Goal: Information Seeking & Learning: Learn about a topic

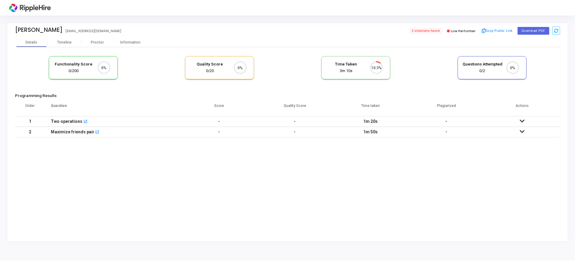
scroll to position [13, 15]
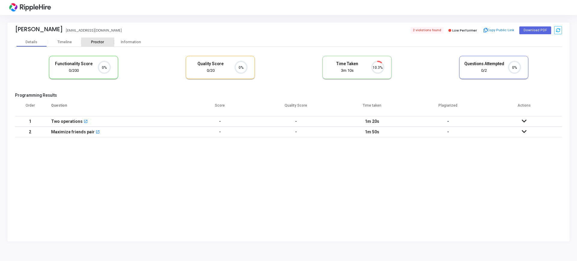
click at [99, 44] on div "Proctor" at bounding box center [97, 42] width 33 height 5
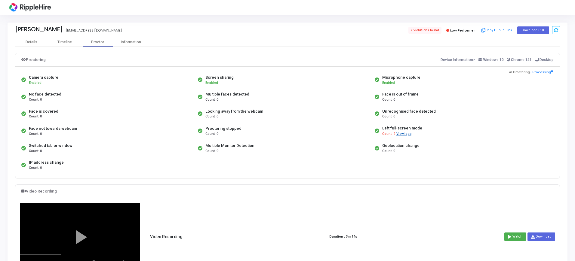
click at [405, 135] on button "View logs" at bounding box center [404, 134] width 16 height 6
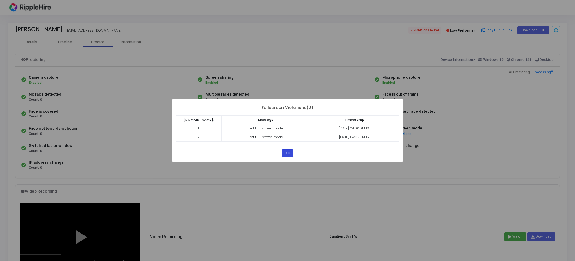
click at [287, 153] on button "OK" at bounding box center [287, 153] width 11 height 8
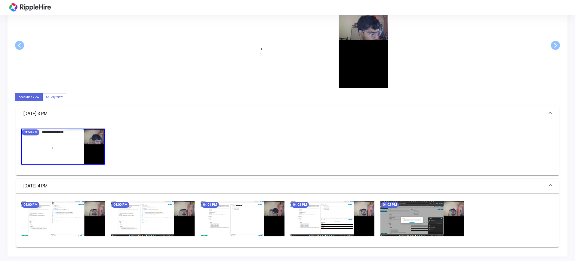
scroll to position [291, 0]
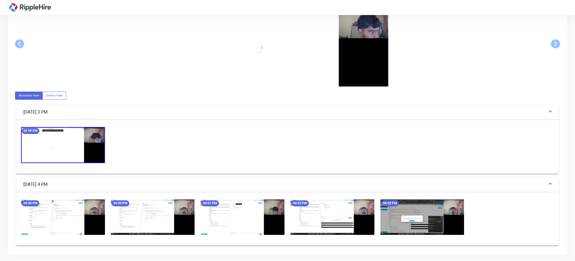
click at [81, 209] on img at bounding box center [63, 217] width 84 height 35
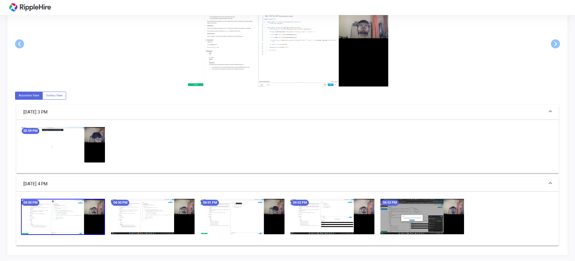
click at [354, 54] on img at bounding box center [287, 43] width 201 height 85
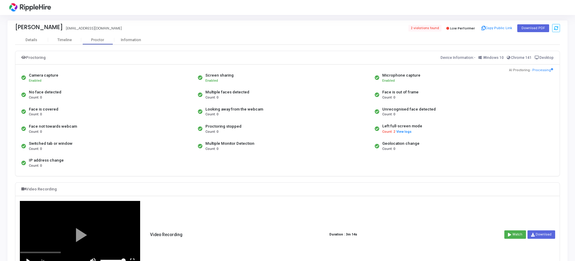
scroll to position [0, 0]
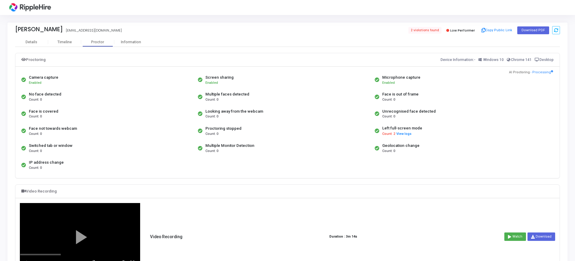
drag, startPoint x: 205, startPoint y: 112, endPoint x: 222, endPoint y: 116, distance: 17.9
click at [222, 116] on div "Looking away from the webcam Count: 0" at bounding box center [284, 114] width 177 height 17
click at [258, 138] on div "Proctoring stopped Count: 0" at bounding box center [284, 130] width 177 height 17
